Goal: Task Accomplishment & Management: Manage account settings

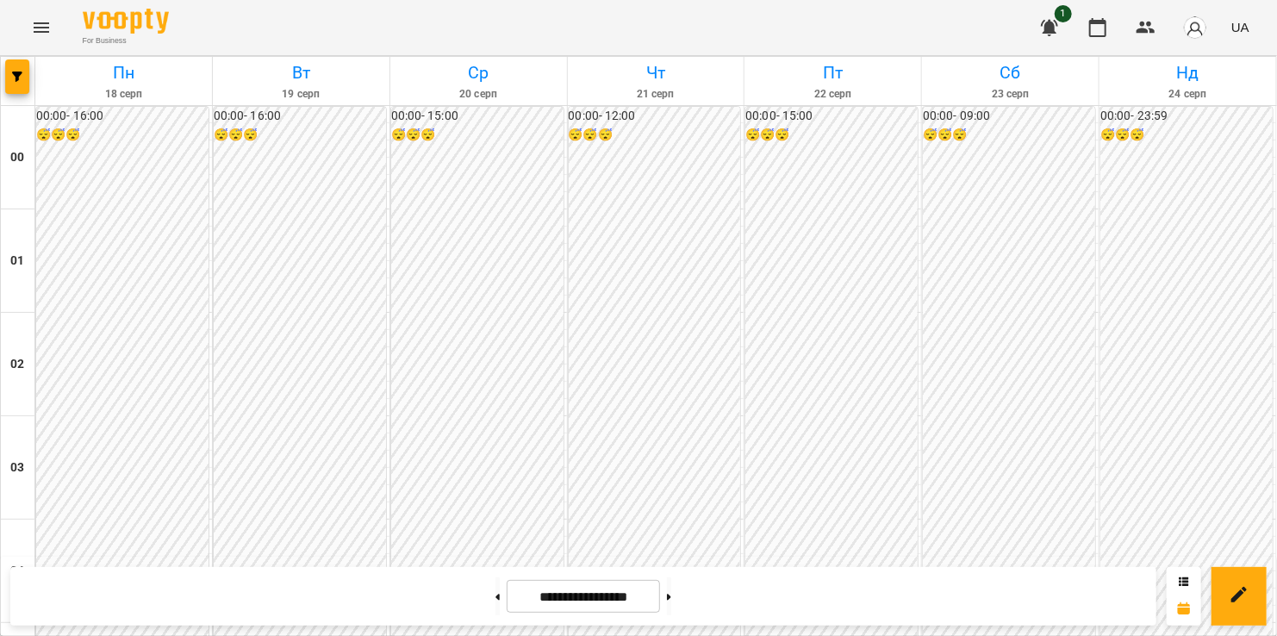
scroll to position [1770, 0]
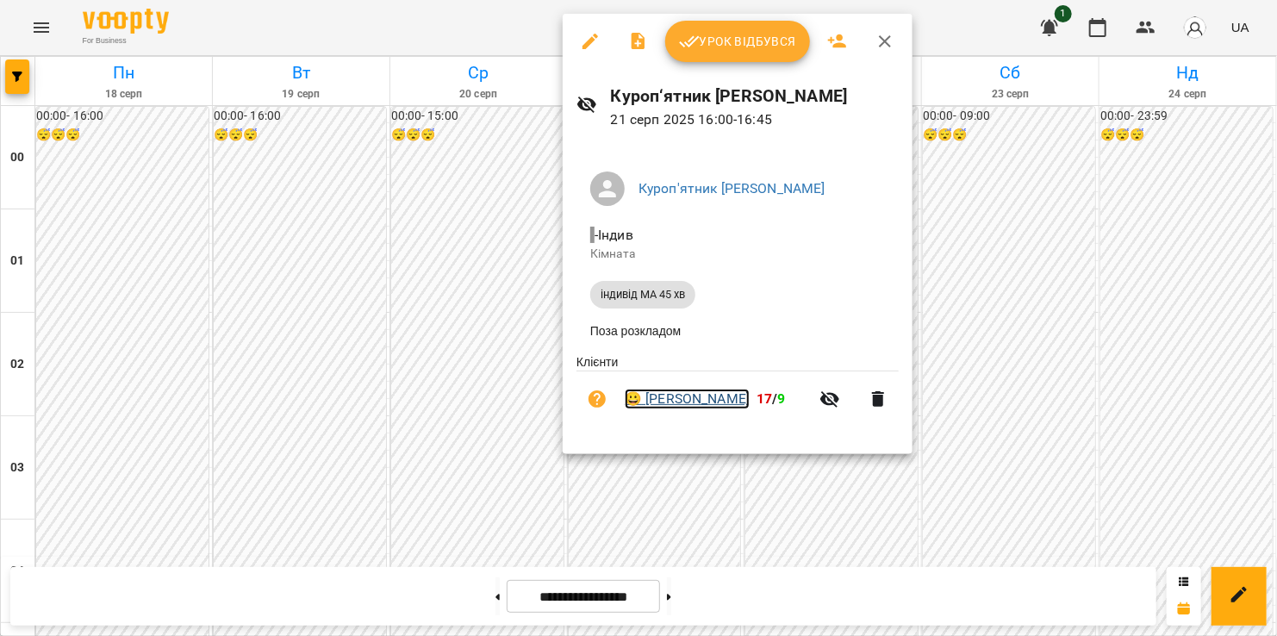
click at [744, 400] on link "😀 Михайло Мірошниченко" at bounding box center [687, 399] width 125 height 21
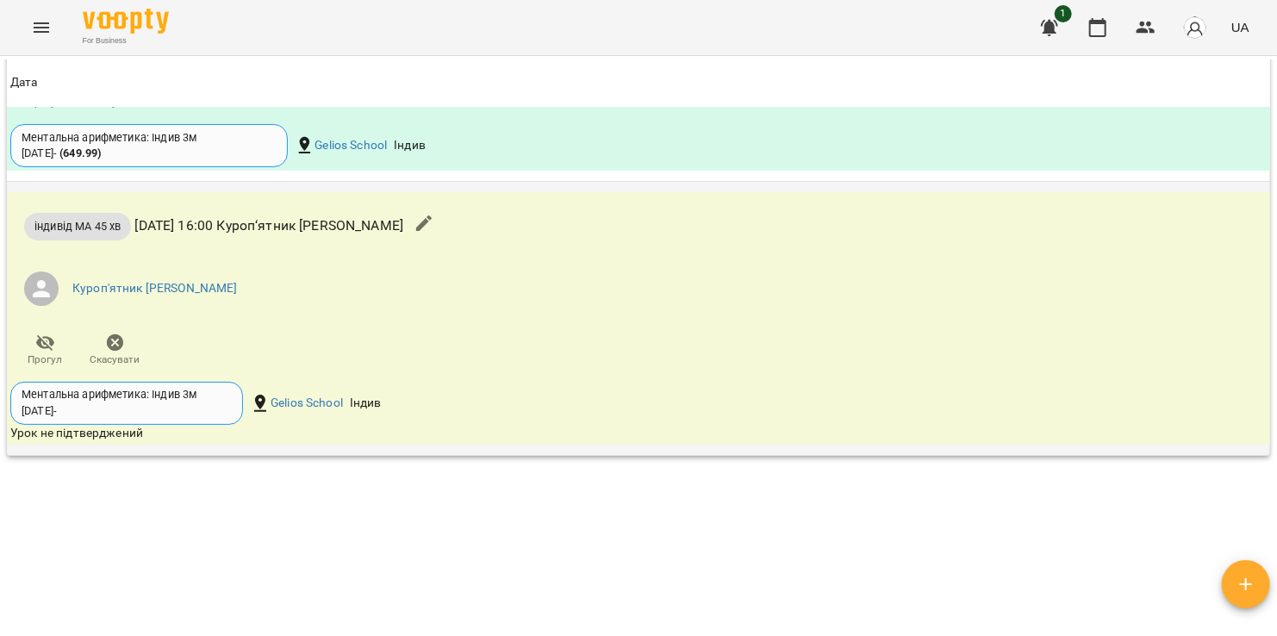
scroll to position [1982, 0]
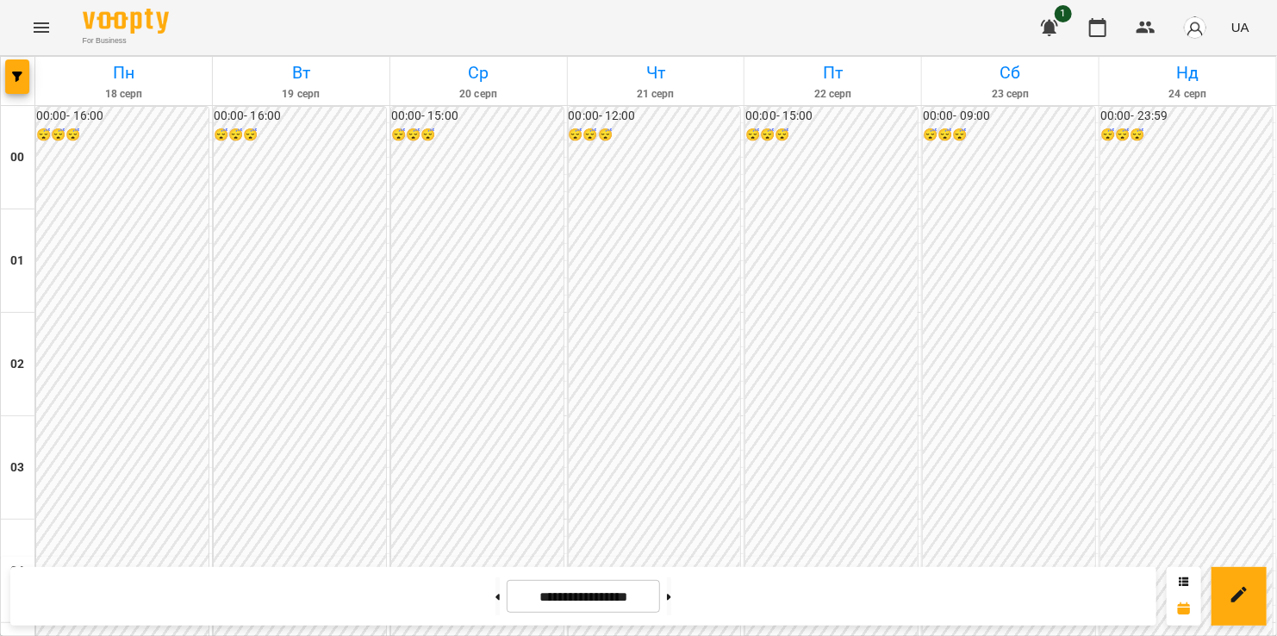
scroll to position [1810, 0]
click at [671, 592] on button at bounding box center [669, 596] width 4 height 38
click at [496, 589] on button at bounding box center [498, 596] width 4 height 38
type input "**********"
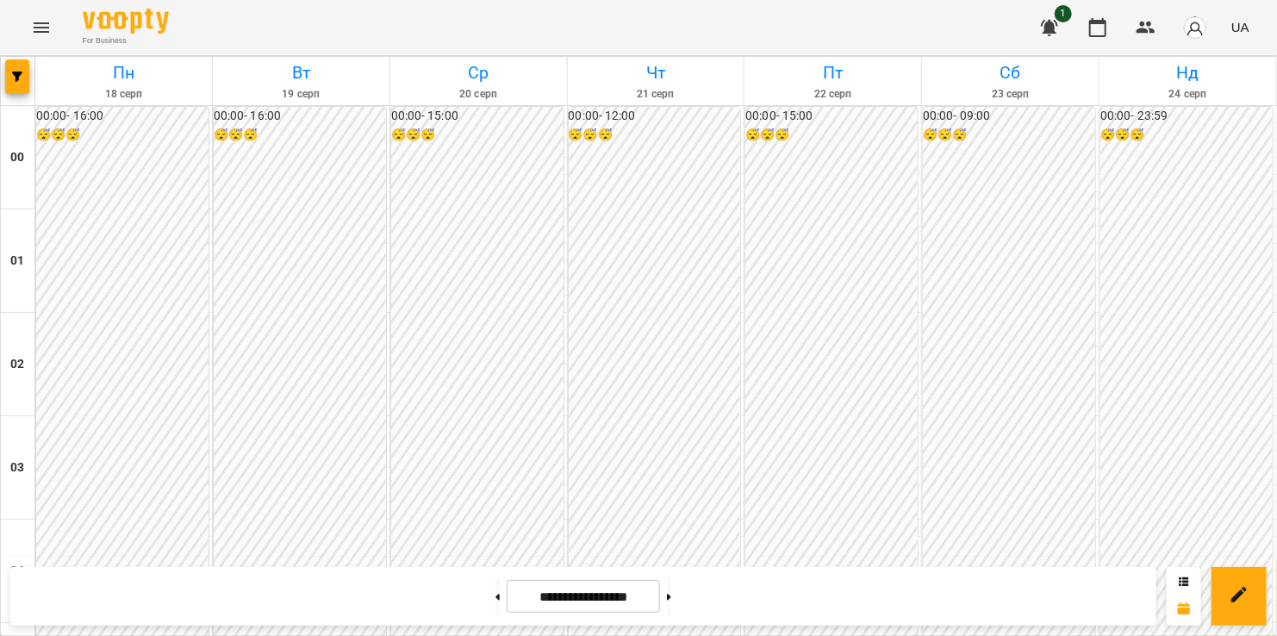
scroll to position [1637, 0]
